Goal: Book appointment/travel/reservation

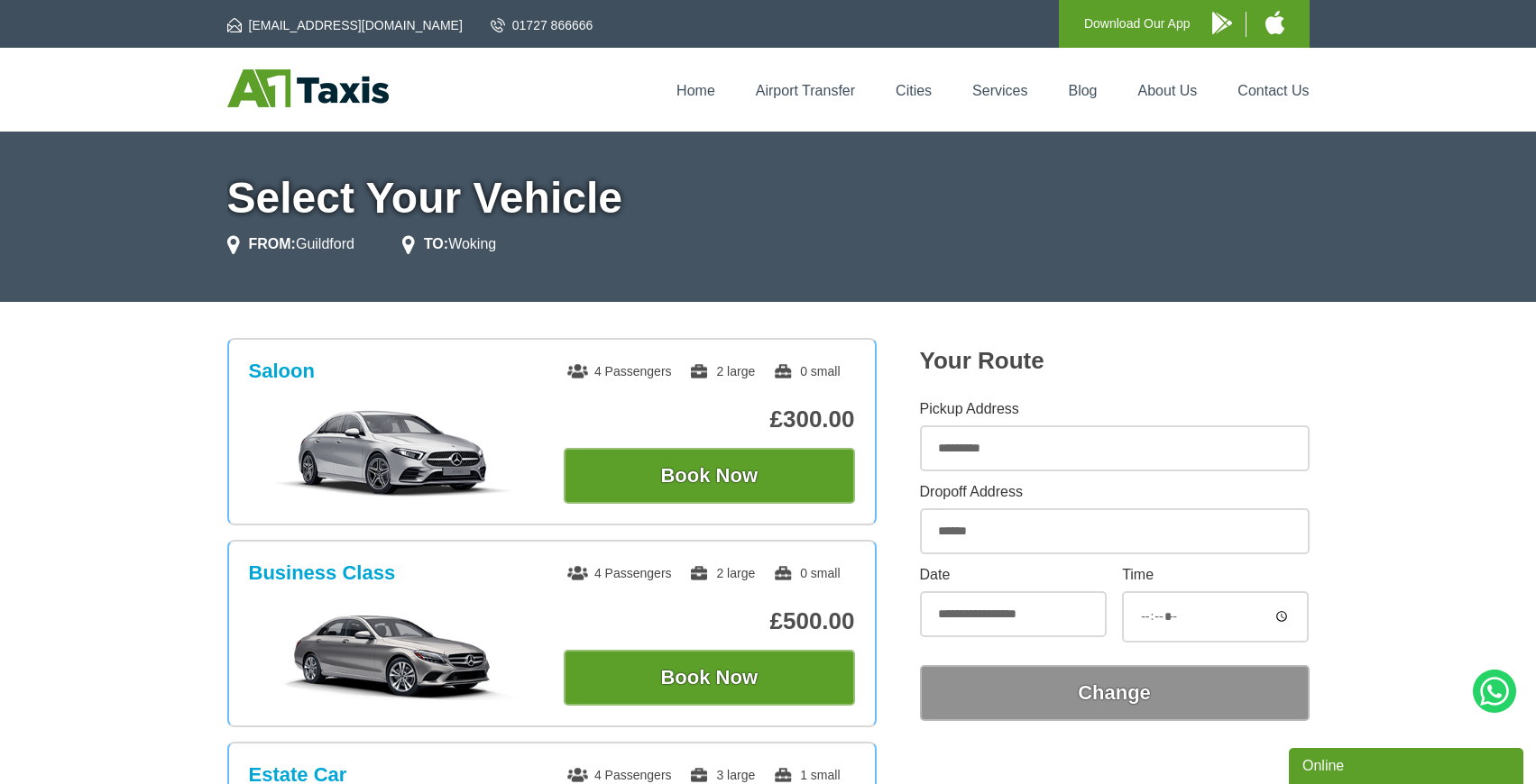
click at [332, 68] on div "Home Airport Transfer Cities Services Blog About Us Contact Us" at bounding box center [768, 90] width 1536 height 84
click at [318, 80] on img at bounding box center [308, 88] width 162 height 37
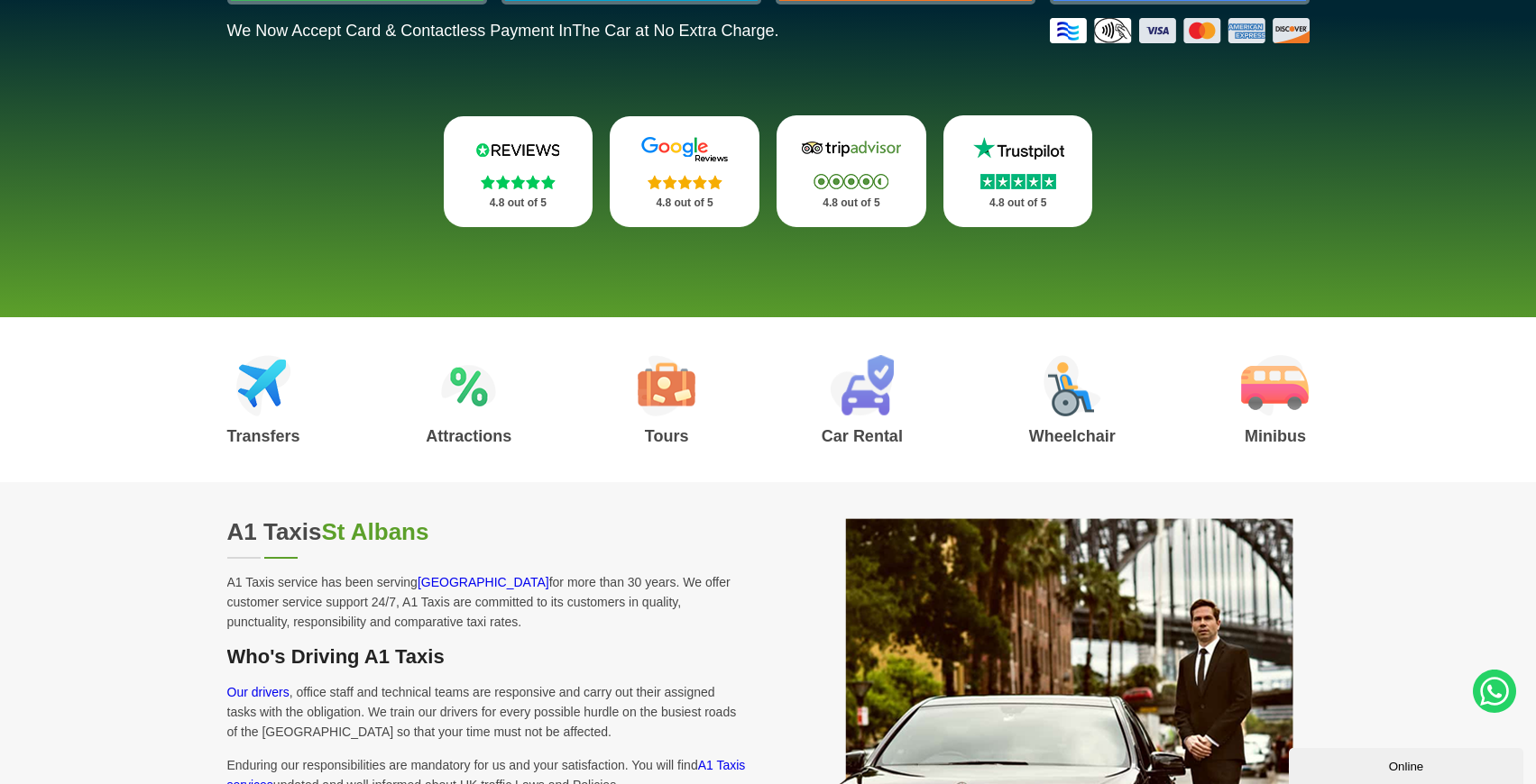
scroll to position [108, 0]
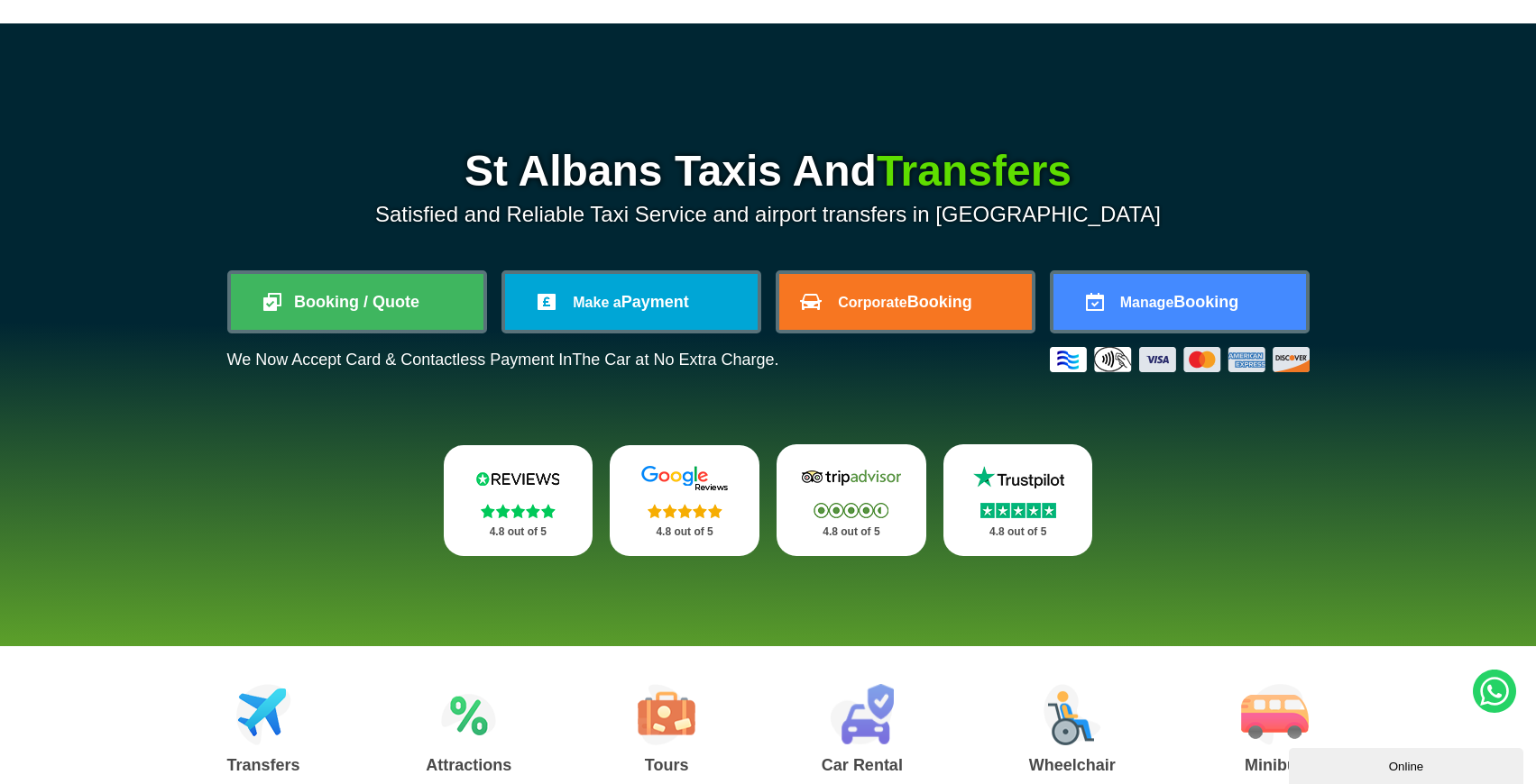
click at [336, 271] on li "Booking / Quote" at bounding box center [358, 302] width 260 height 63
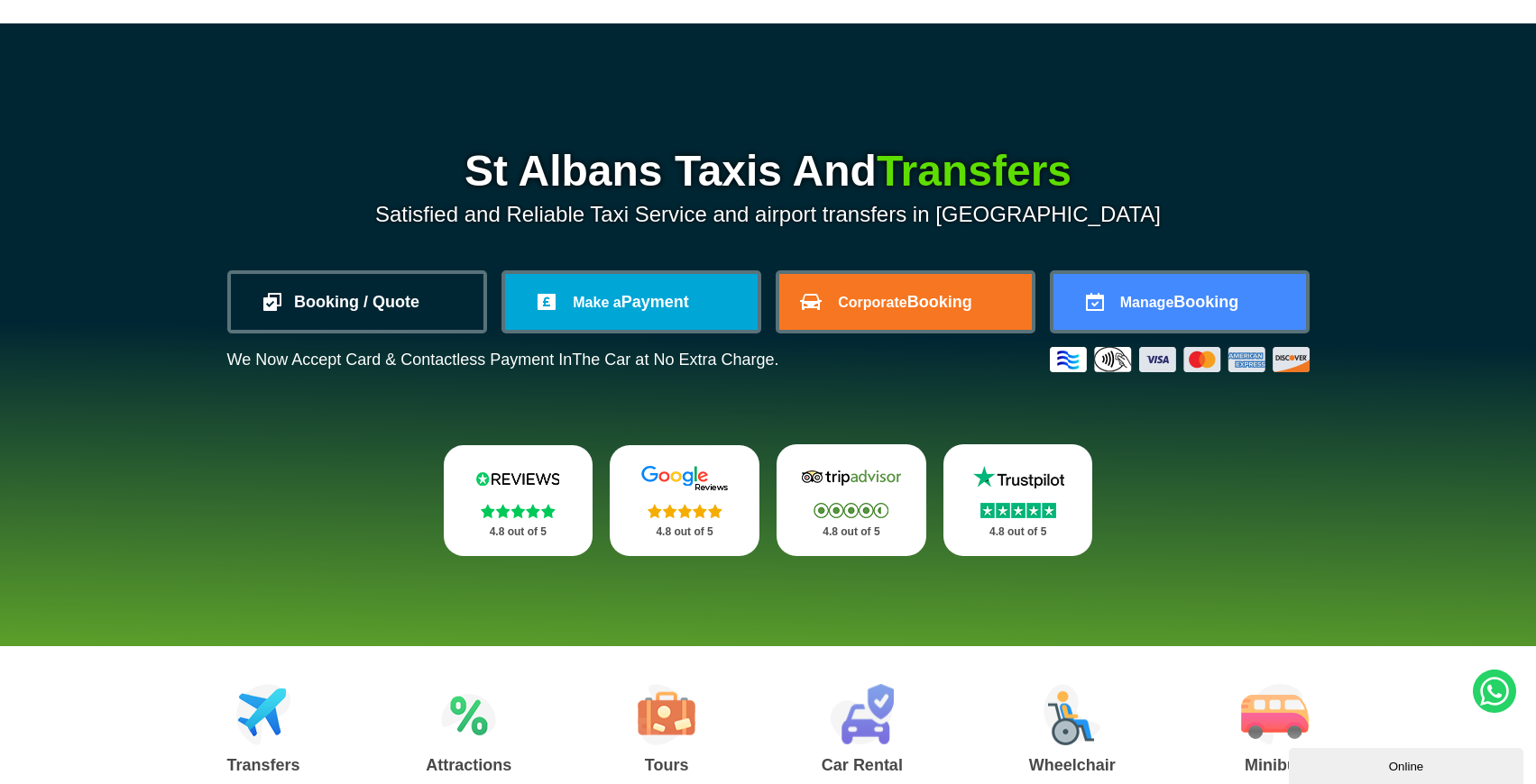
click at [326, 310] on link "Booking / Quote" at bounding box center [357, 301] width 252 height 56
